Goal: Communication & Community: Answer question/provide support

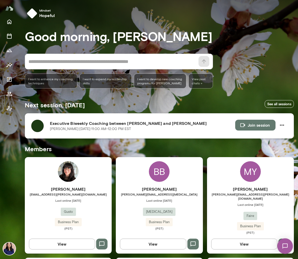
click at [245, 124] on button "Join session" at bounding box center [255, 125] width 40 height 11
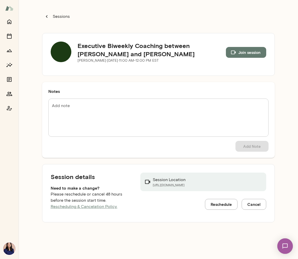
click at [62, 47] on img at bounding box center [61, 52] width 21 height 21
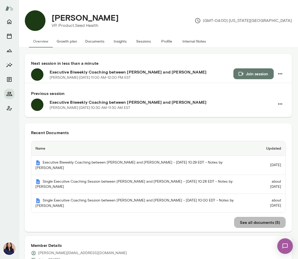
click at [243, 217] on button "See all documents ( 5 )" at bounding box center [259, 222] width 51 height 11
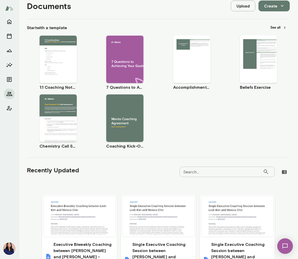
scroll to position [164, 0]
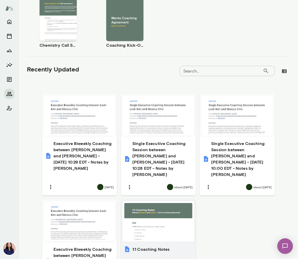
click at [142, 218] on div at bounding box center [158, 221] width 68 height 37
